Goal: Book appointment/travel/reservation

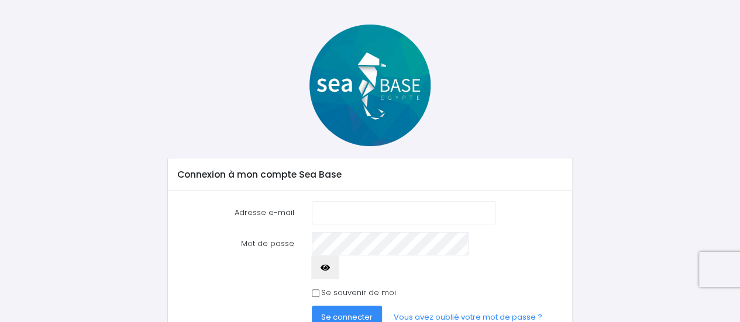
scroll to position [73, 0]
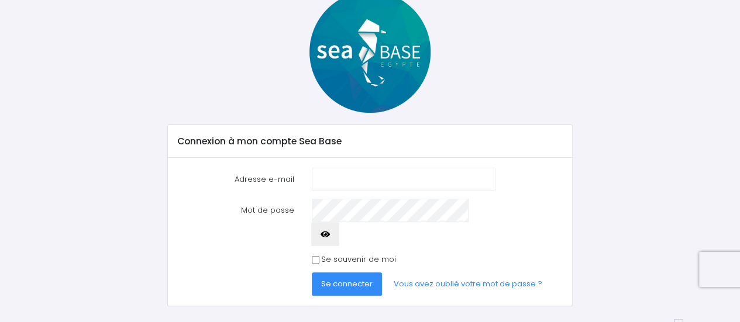
click at [401, 176] on input "Adresse e-mail" at bounding box center [404, 179] width 184 height 23
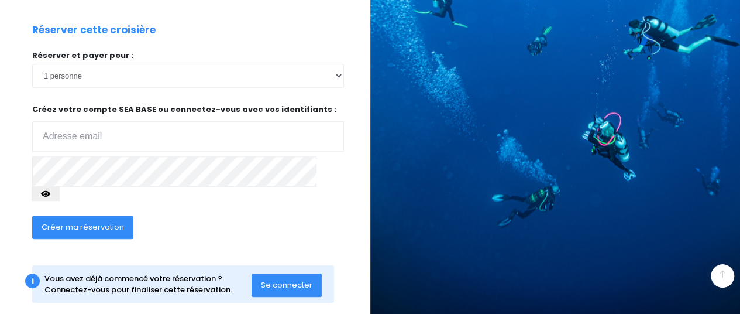
scroll to position [245, 0]
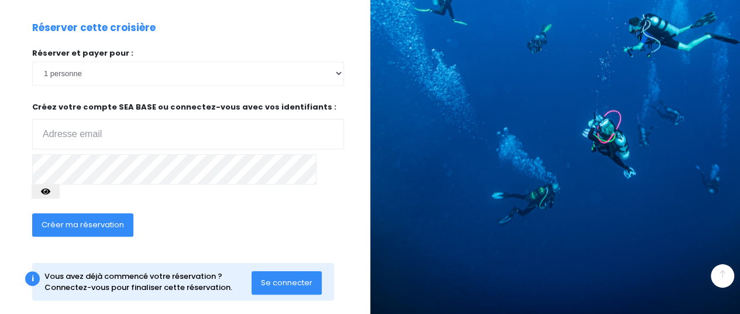
click at [275, 277] on span "Se connecter" at bounding box center [286, 282] width 51 height 11
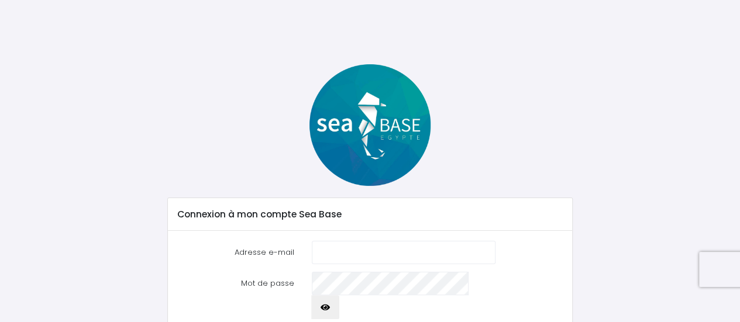
click at [331, 247] on input "Adresse e-mail" at bounding box center [404, 252] width 184 height 23
type input "vguymard95@gmail.com"
click at [330, 308] on icon "button" at bounding box center [325, 308] width 9 height 0
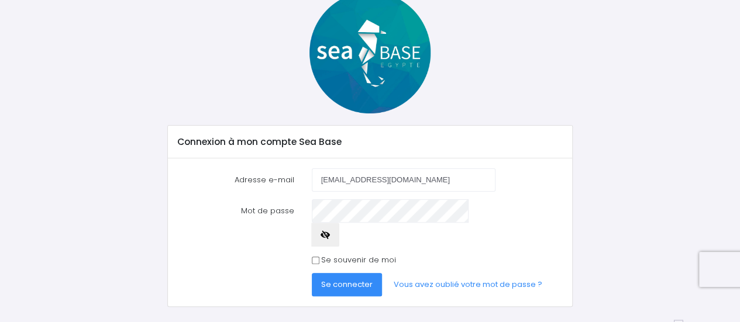
scroll to position [73, 0]
drag, startPoint x: 311, startPoint y: 237, endPoint x: 318, endPoint y: 237, distance: 6.4
click at [313, 256] on input "Se souvenir de moi" at bounding box center [316, 260] width 8 height 8
checkbox input "true"
click at [328, 279] on span "Se connecter" at bounding box center [346, 284] width 51 height 11
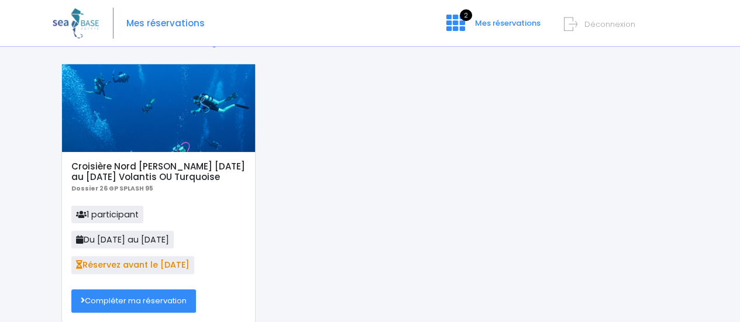
scroll to position [59, 0]
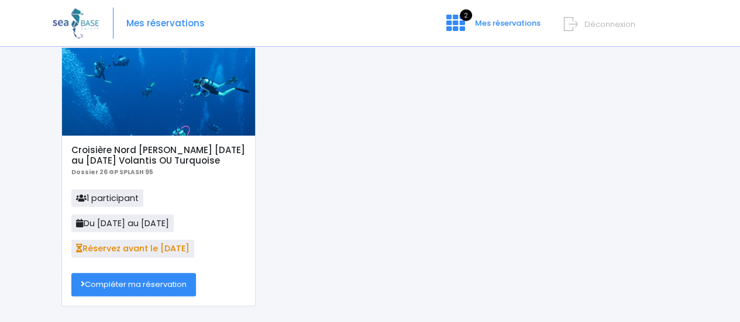
click at [151, 282] on link "Compléter ma réservation" at bounding box center [133, 284] width 125 height 23
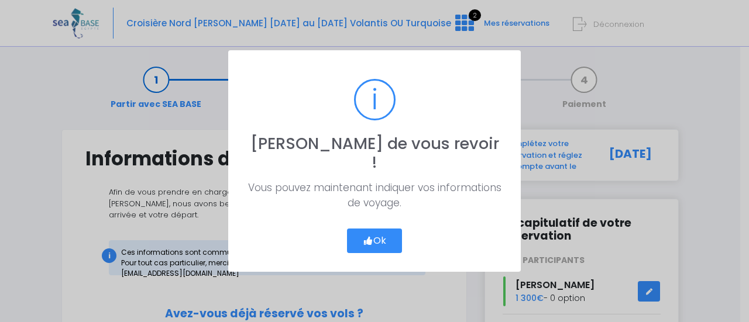
click at [366, 241] on icon "button" at bounding box center [368, 241] width 11 height 0
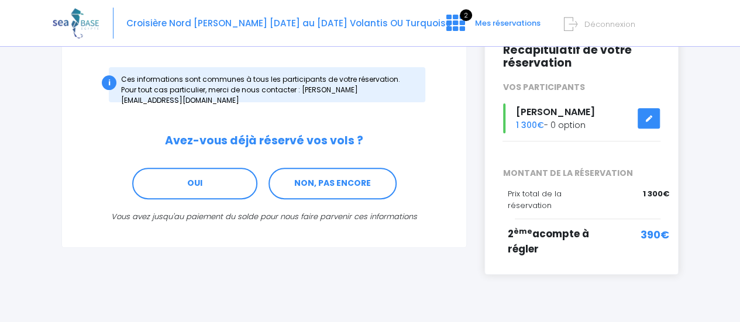
scroll to position [176, 0]
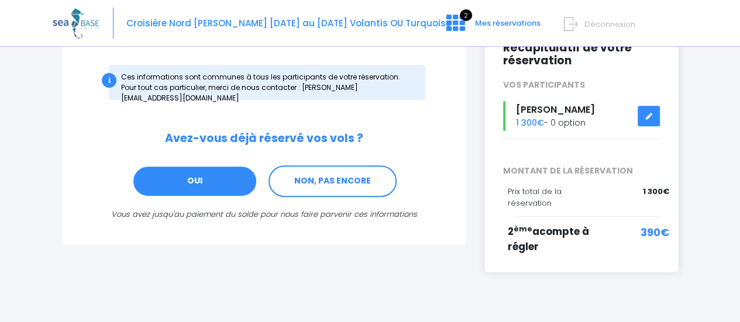
click at [208, 176] on link "OUI" at bounding box center [194, 182] width 125 height 32
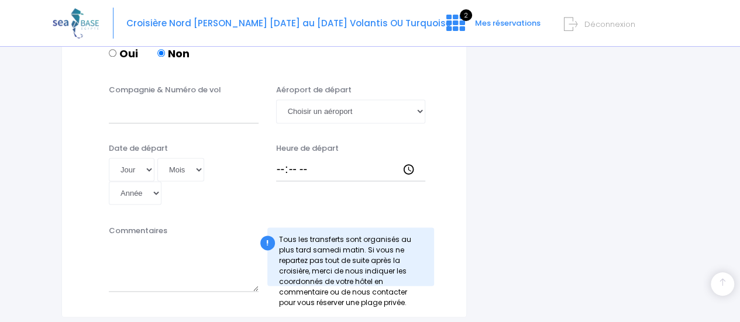
scroll to position [794, 0]
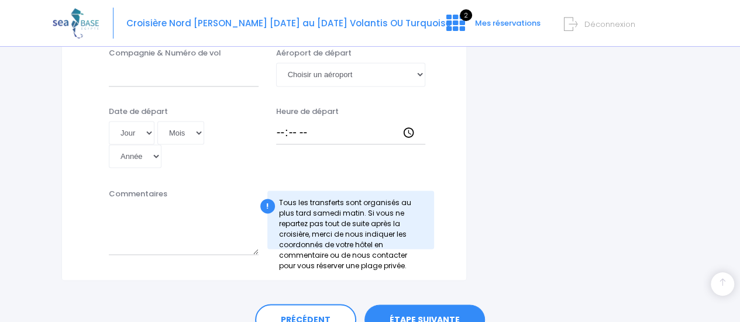
click at [432, 305] on link "ÉTAPE SUIVANTE" at bounding box center [425, 320] width 121 height 30
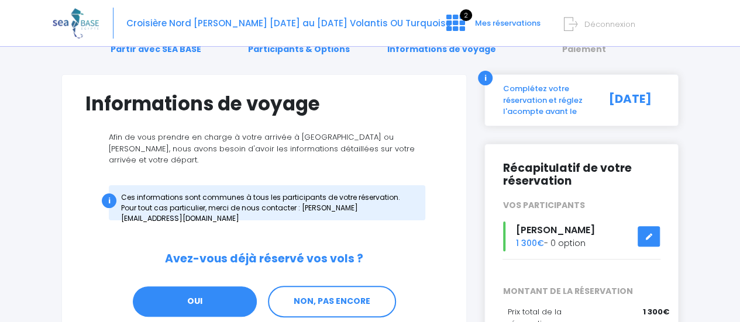
scroll to position [117, 0]
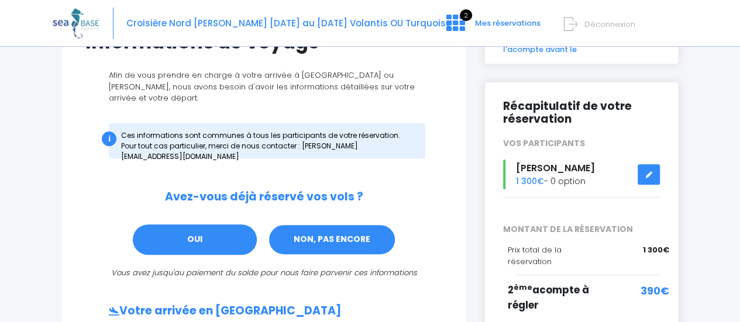
click at [322, 233] on link "NON, PAS ENCORE" at bounding box center [332, 240] width 128 height 32
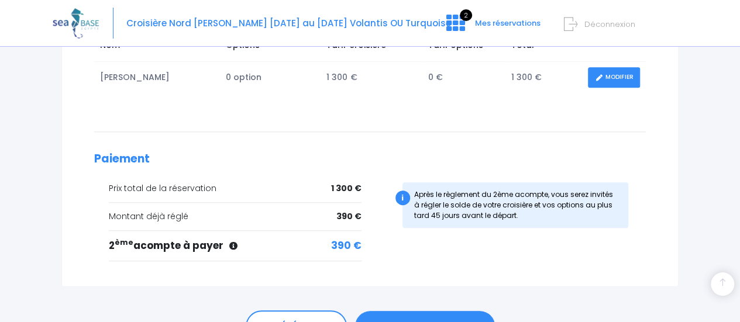
scroll to position [290, 0]
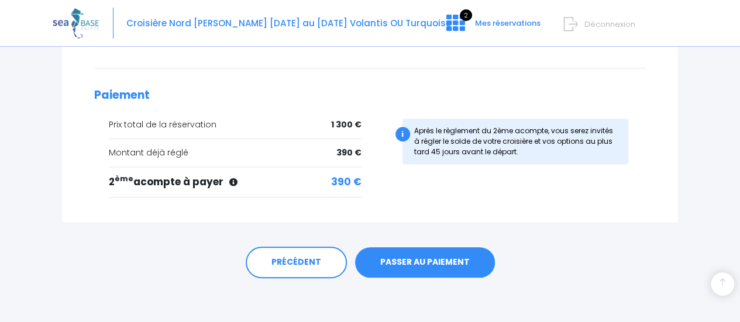
click at [430, 264] on link "PASSER AU PAIEMENT" at bounding box center [425, 263] width 140 height 30
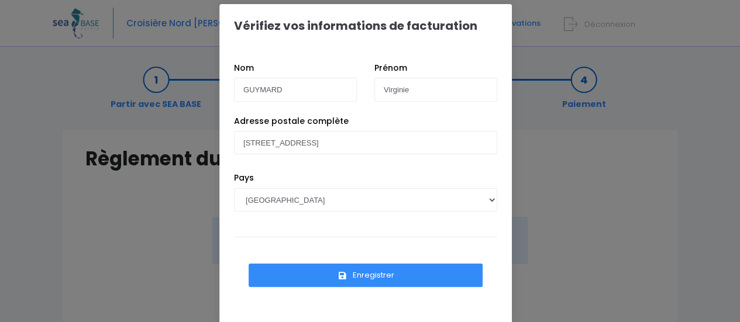
scroll to position [24, 0]
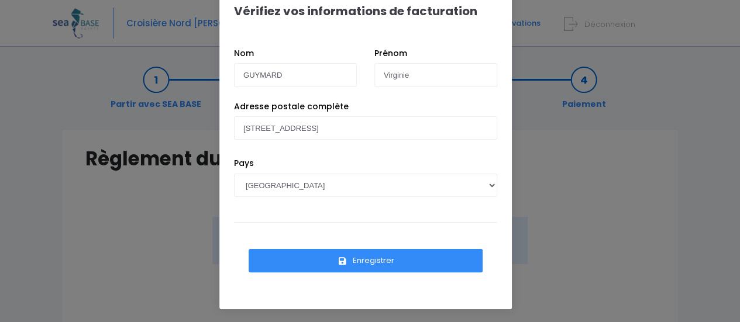
click at [355, 259] on button "Enregistrer" at bounding box center [366, 260] width 234 height 23
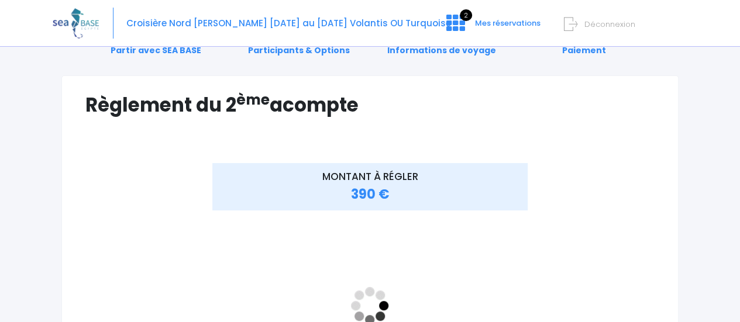
scroll to position [176, 0]
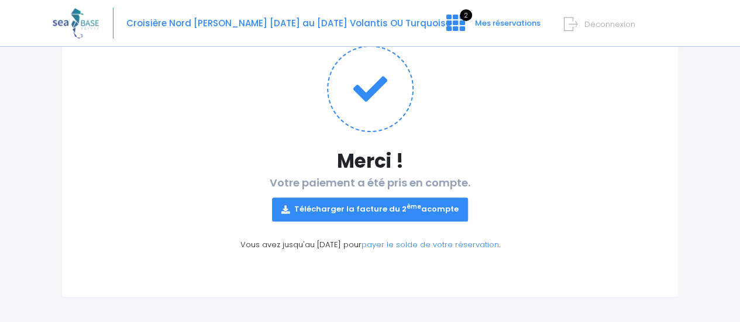
scroll to position [135, 0]
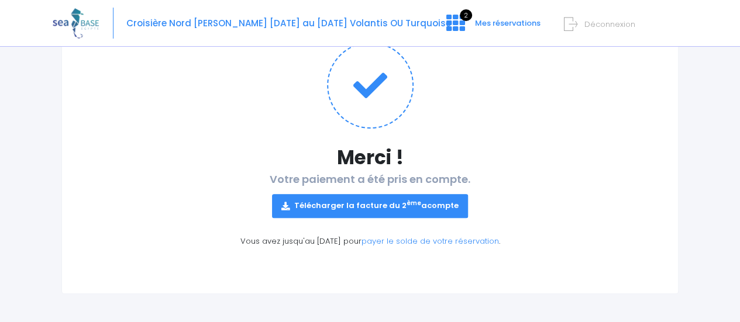
click at [403, 209] on link "Télécharger la facture du 2 ème acompte" at bounding box center [370, 205] width 196 height 23
